Goal: Obtain resource: Obtain resource

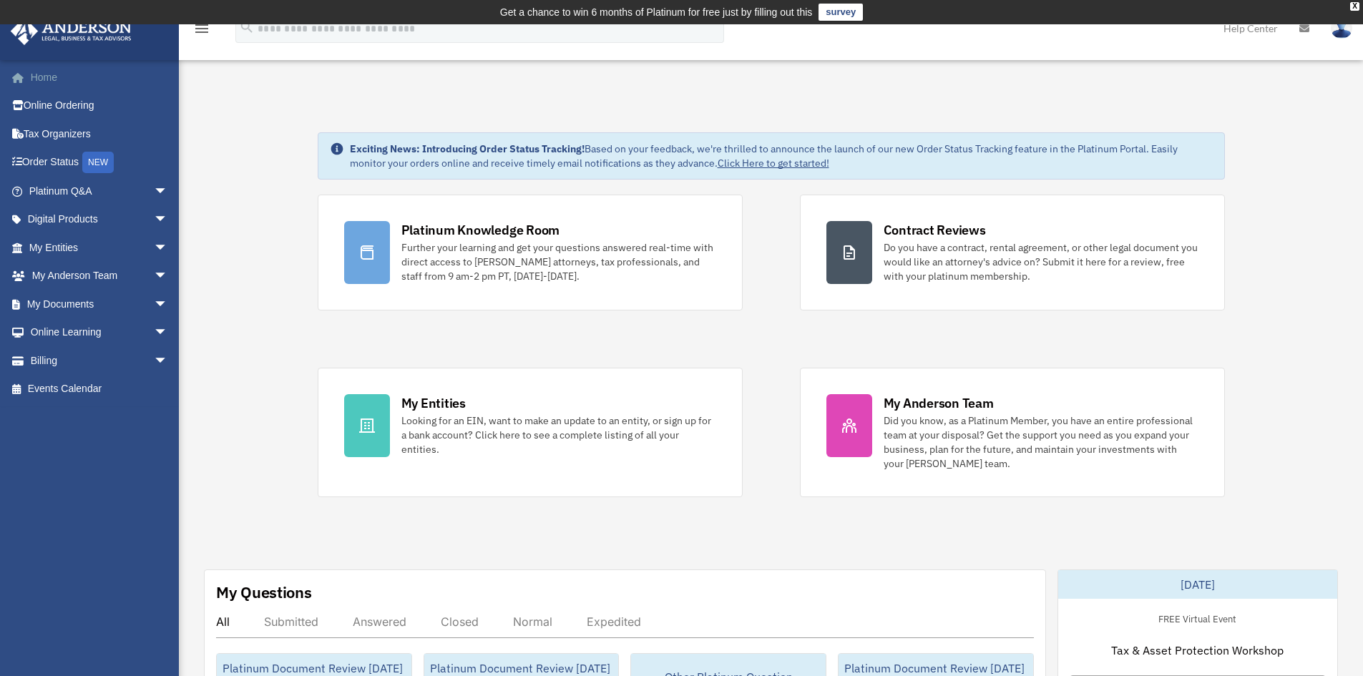
scroll to position [143, 0]
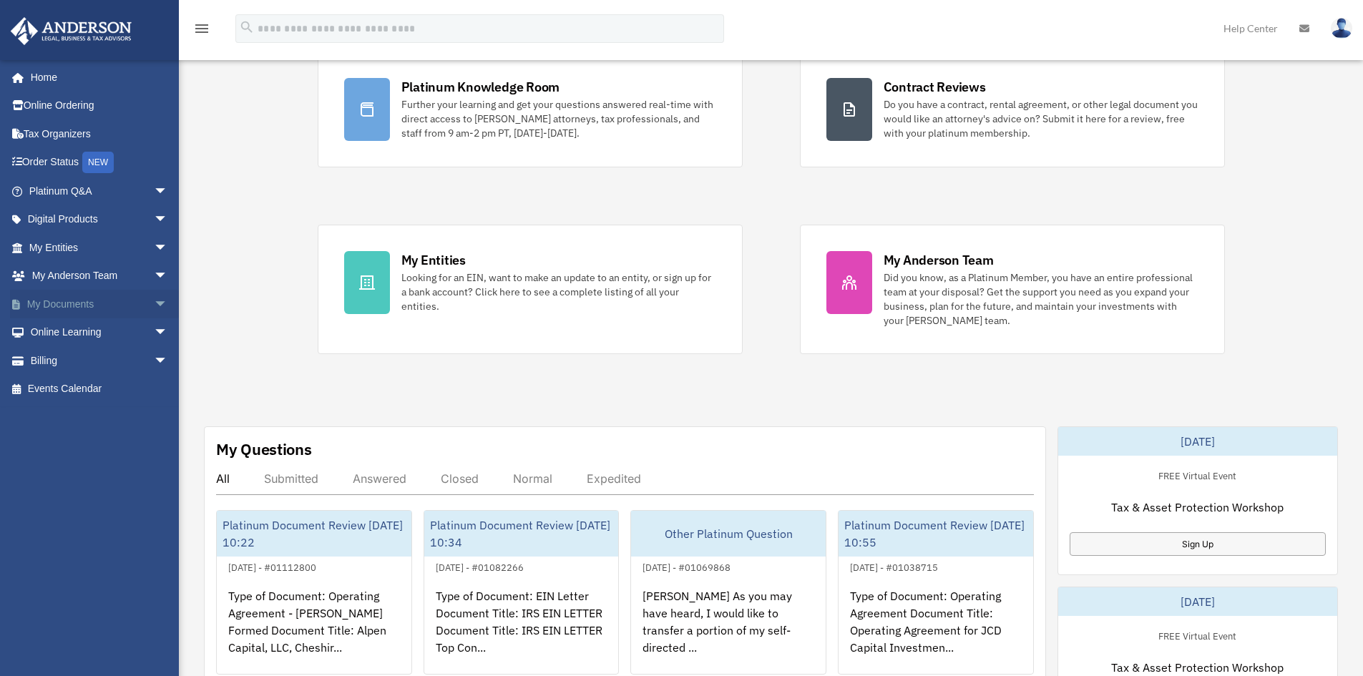
click at [157, 303] on span "arrow_drop_down" at bounding box center [168, 304] width 29 height 29
click at [89, 387] on link "Forms Library" at bounding box center [105, 389] width 170 height 29
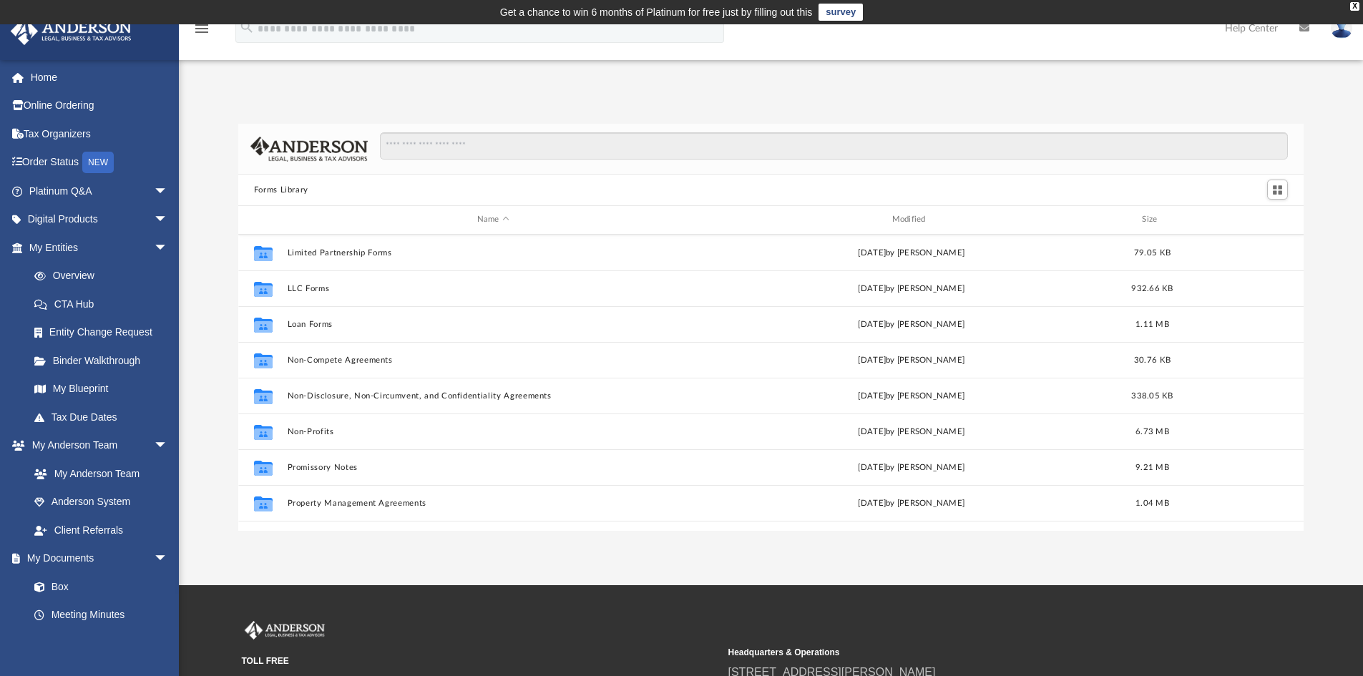
scroll to position [716, 0]
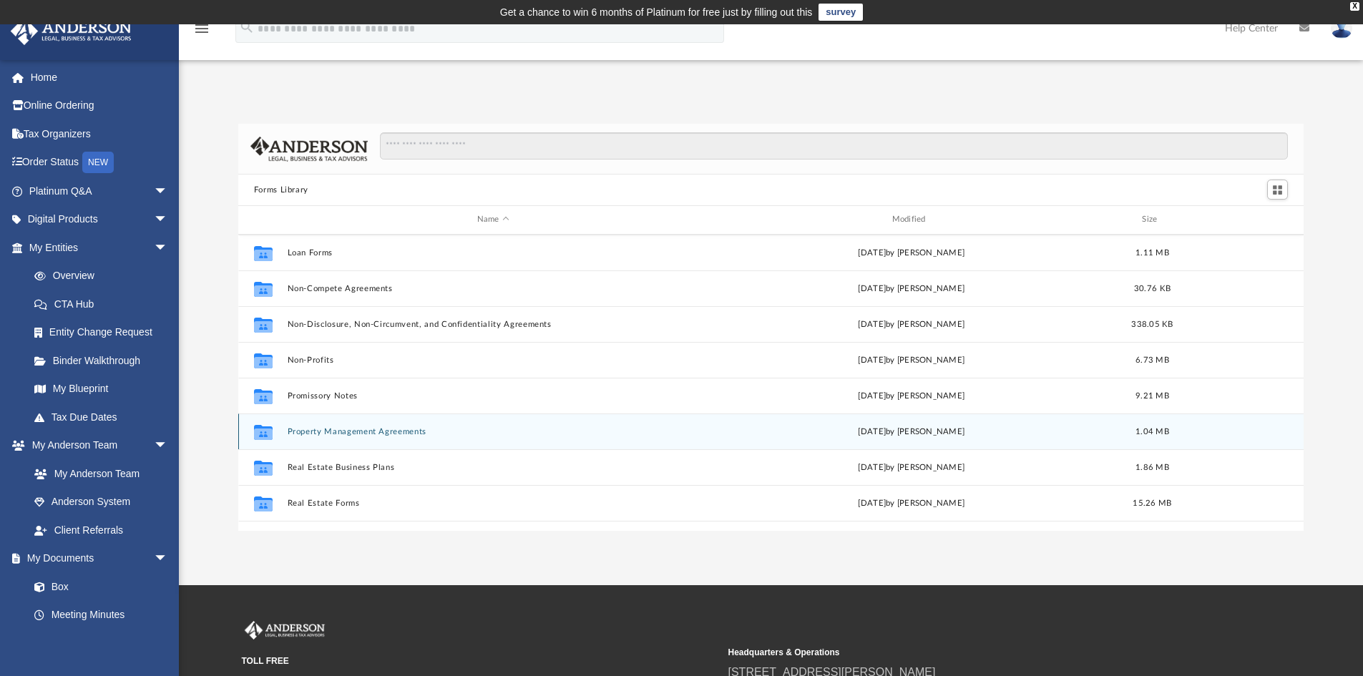
click at [366, 429] on button "Property Management Agreements" at bounding box center [493, 431] width 412 height 9
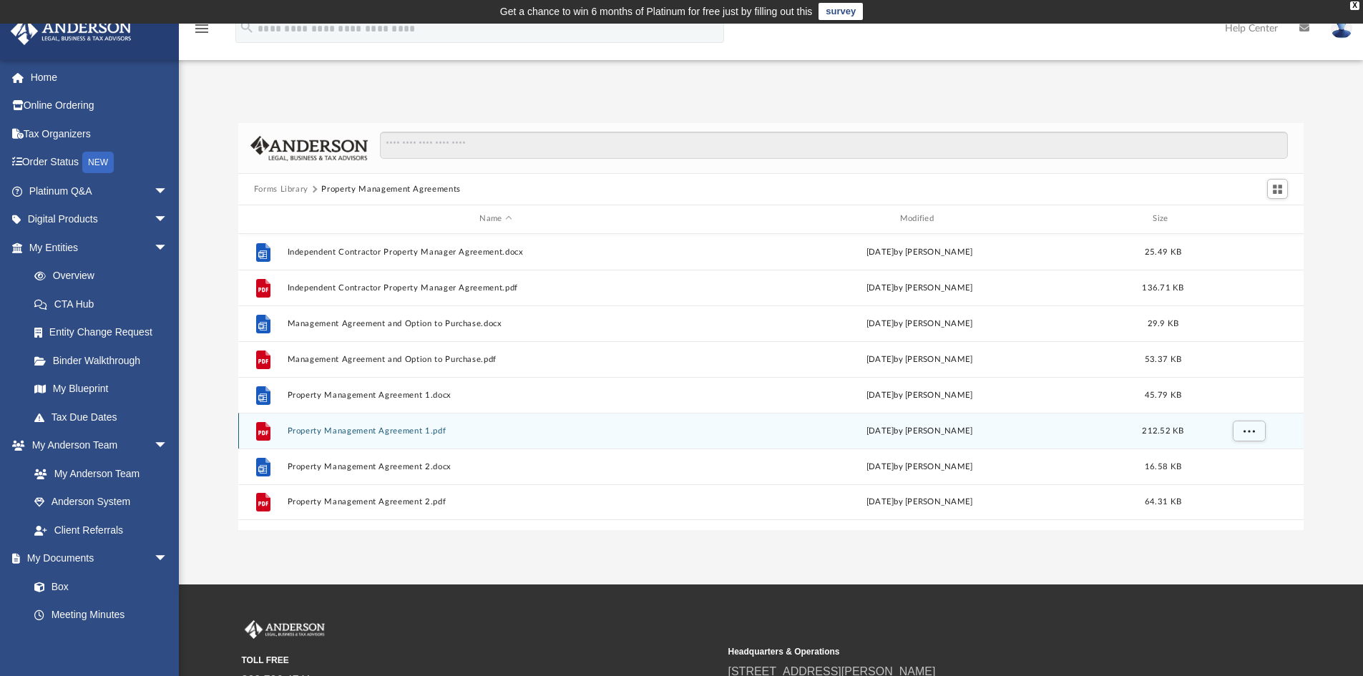
scroll to position [0, 0]
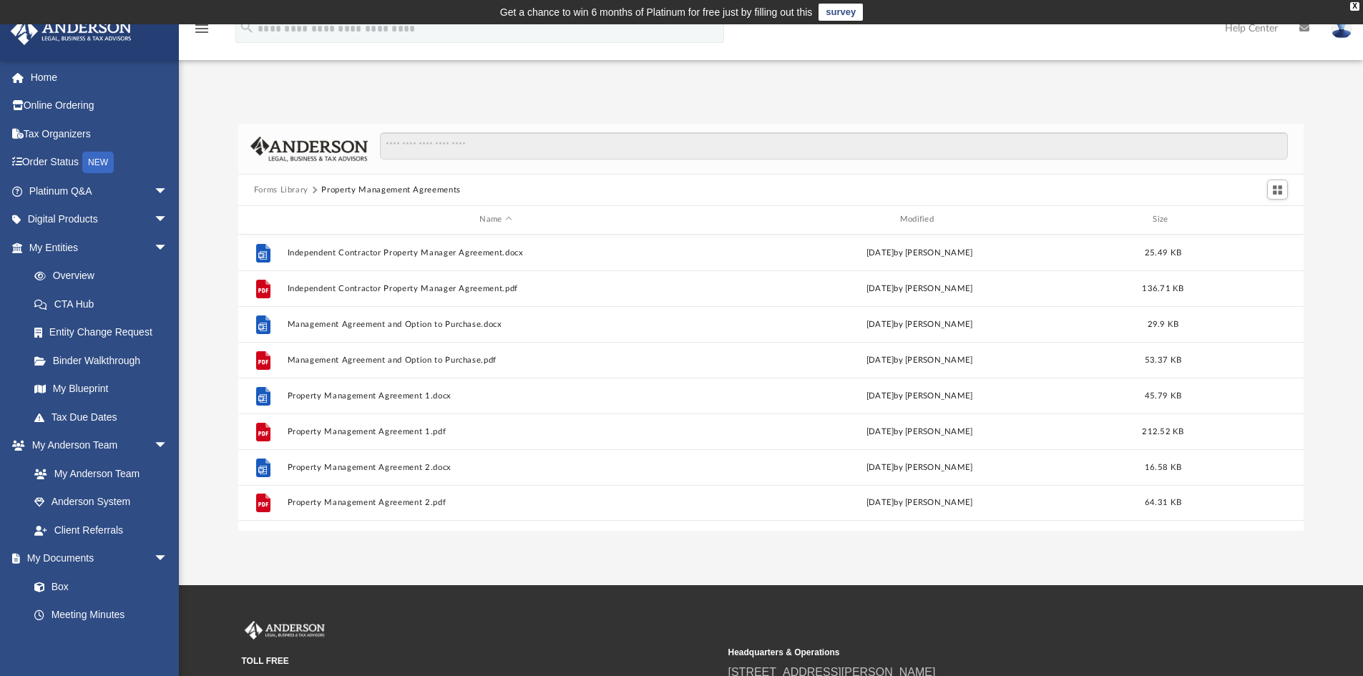
click at [580, 184] on div "Forms Library Property Management Agreements" at bounding box center [771, 190] width 1066 height 31
click at [484, 150] on input "Search files and folders" at bounding box center [834, 145] width 908 height 27
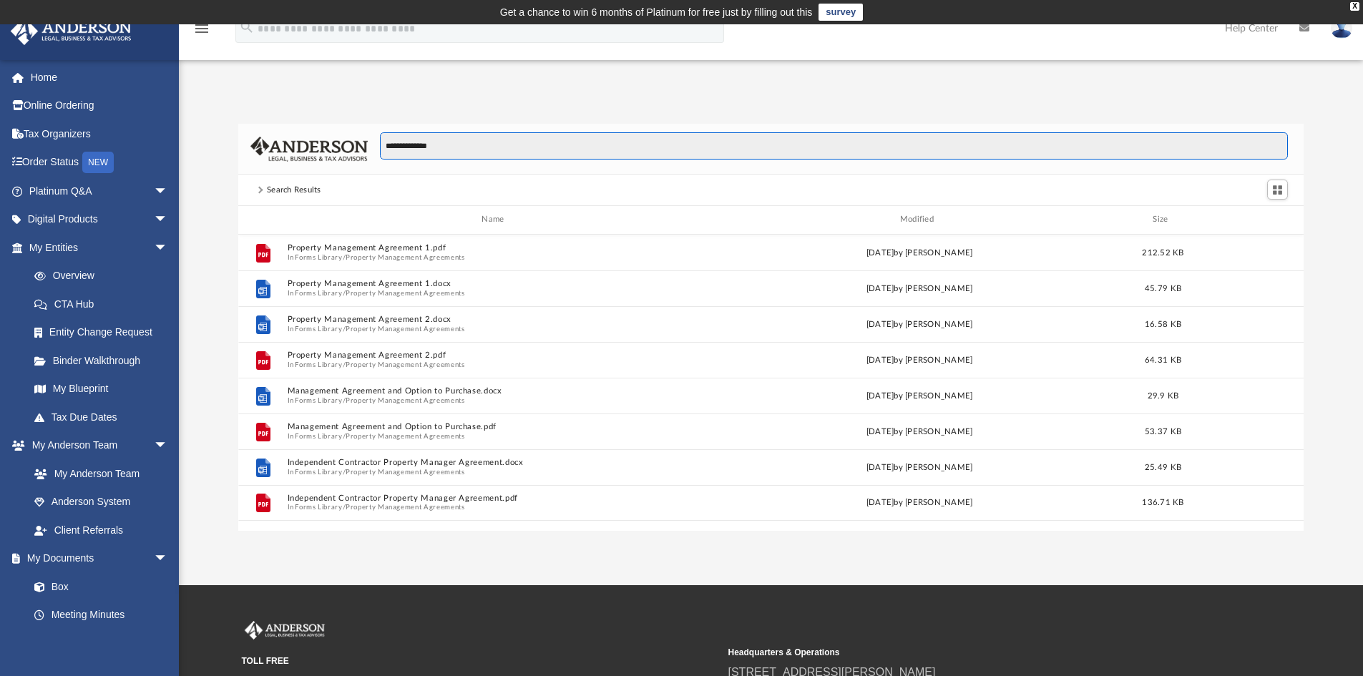
click at [482, 148] on input "**********" at bounding box center [834, 145] width 908 height 27
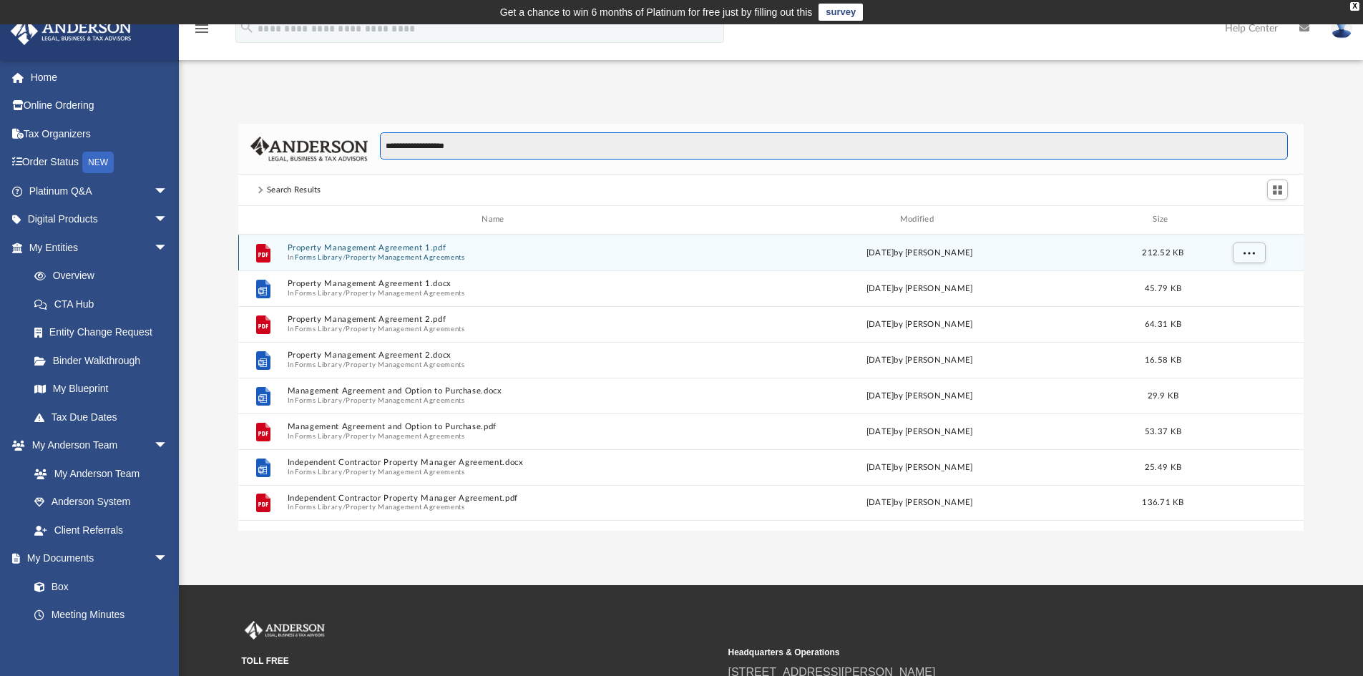
type input "**********"
click at [336, 253] on button "Forms Library" at bounding box center [318, 257] width 47 height 9
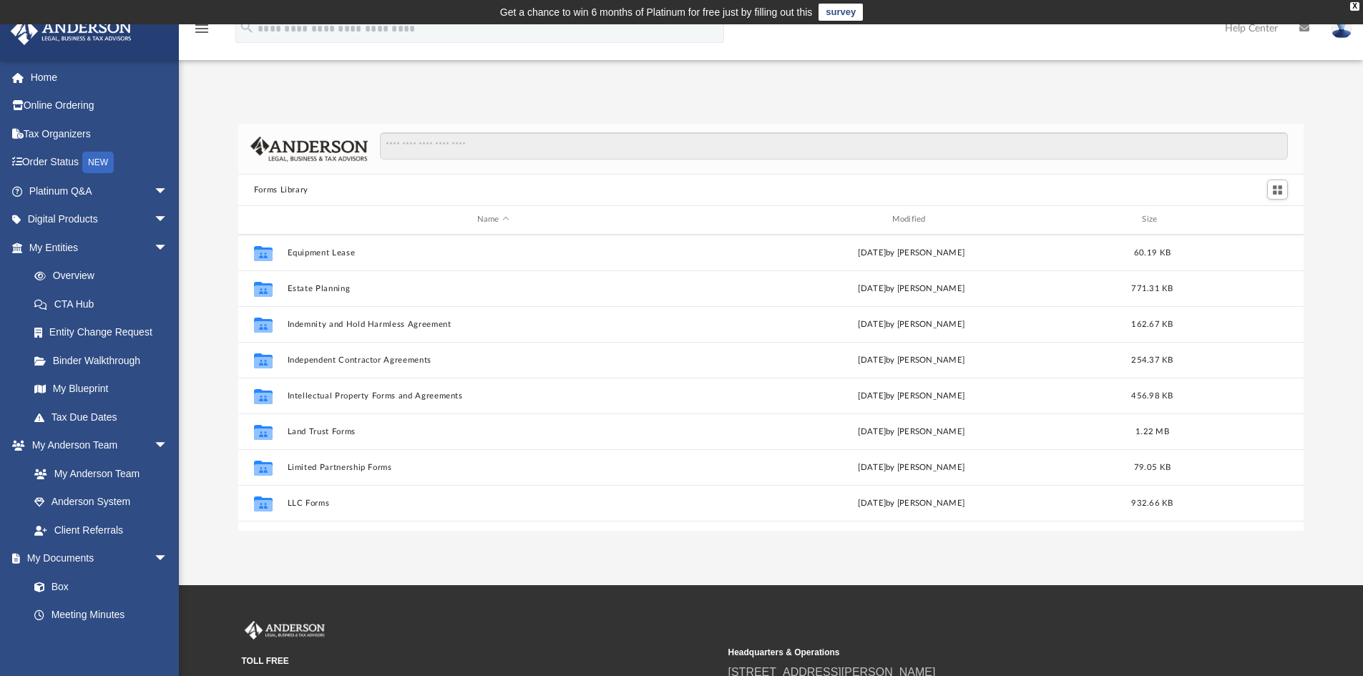
scroll to position [501, 0]
click at [444, 144] on input "Search files and folders" at bounding box center [834, 145] width 908 height 27
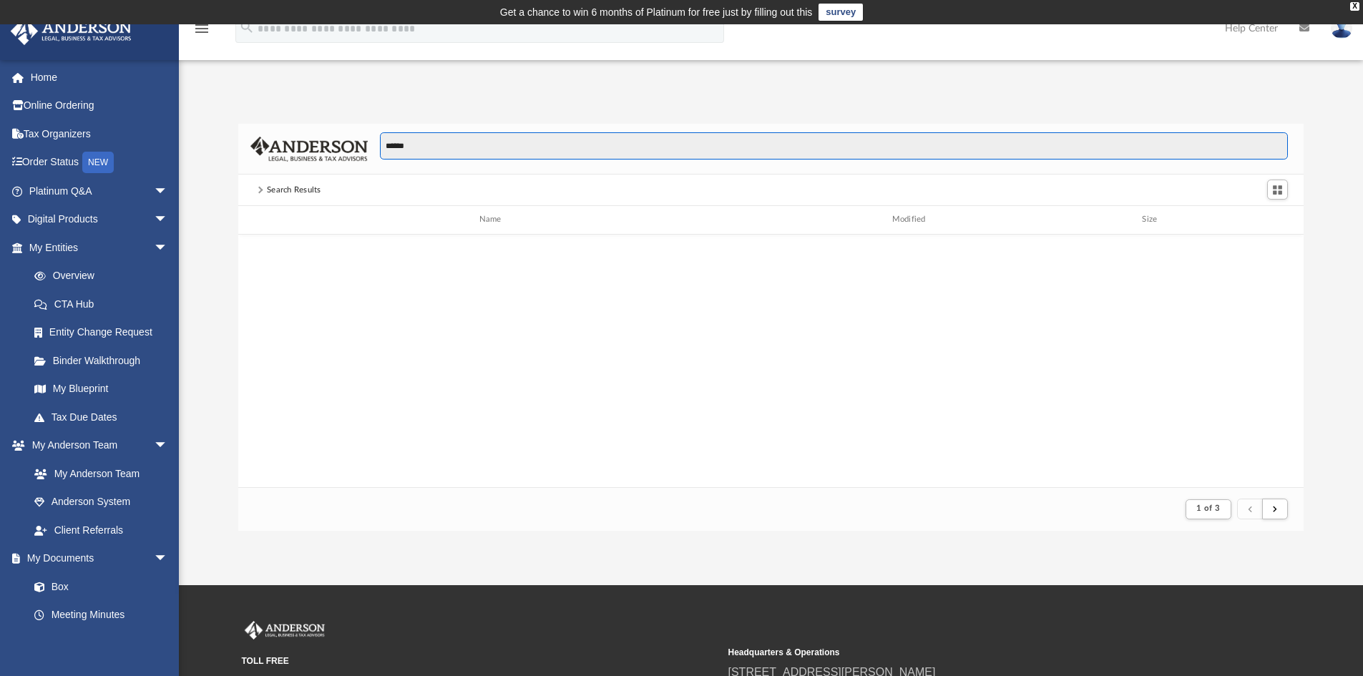
scroll to position [270, 1055]
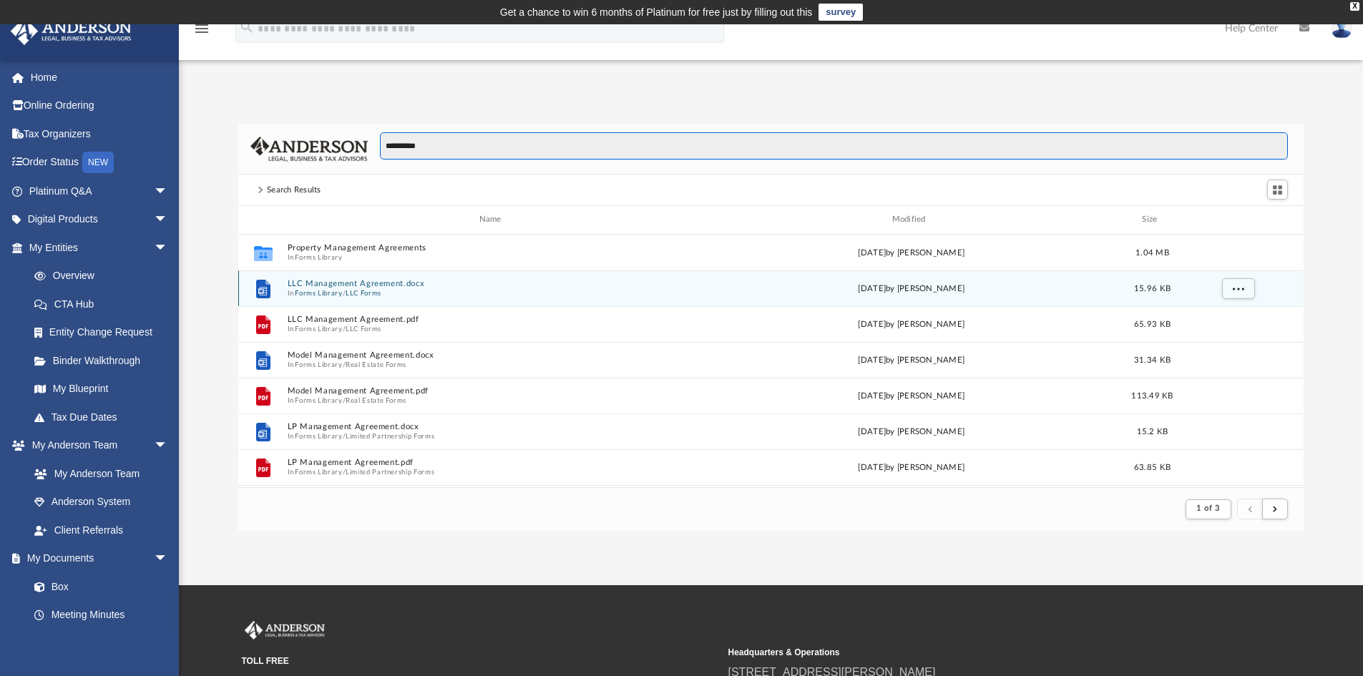
type input "**********"
click at [335, 290] on button "Forms Library" at bounding box center [318, 292] width 47 height 9
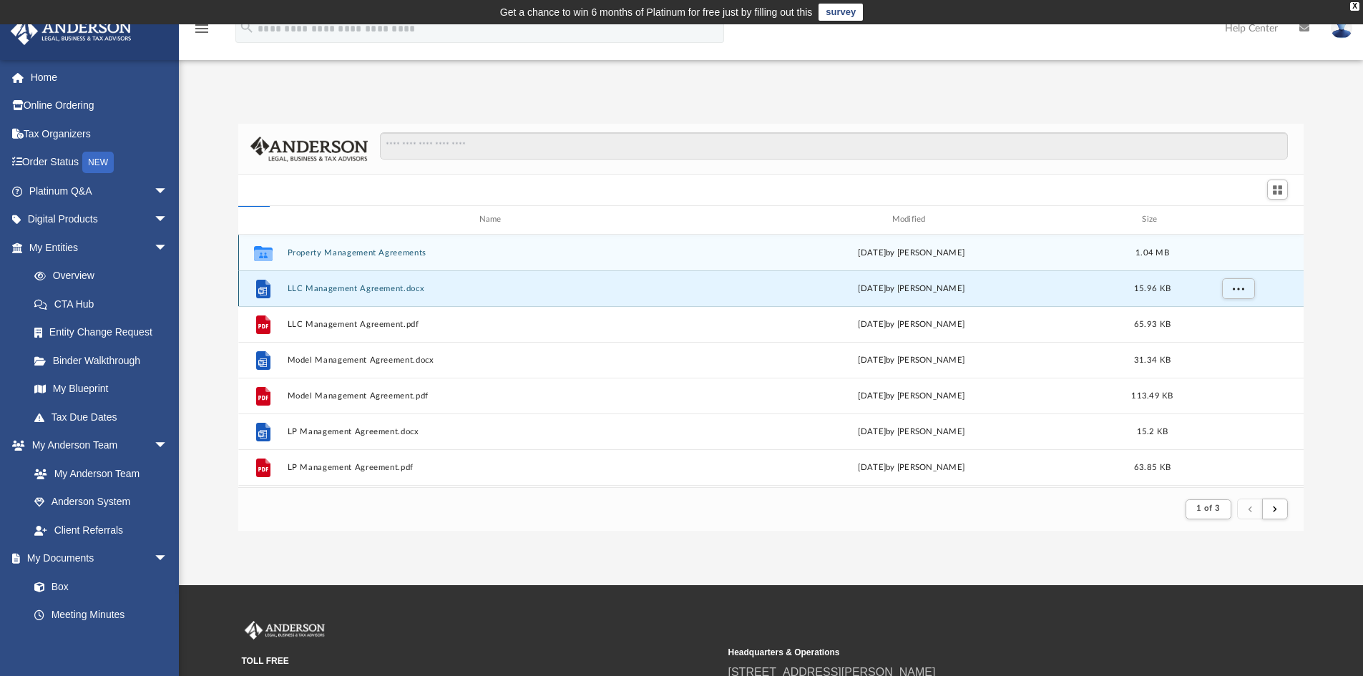
scroll to position [315, 1055]
